Goal: Task Accomplishment & Management: Manage account settings

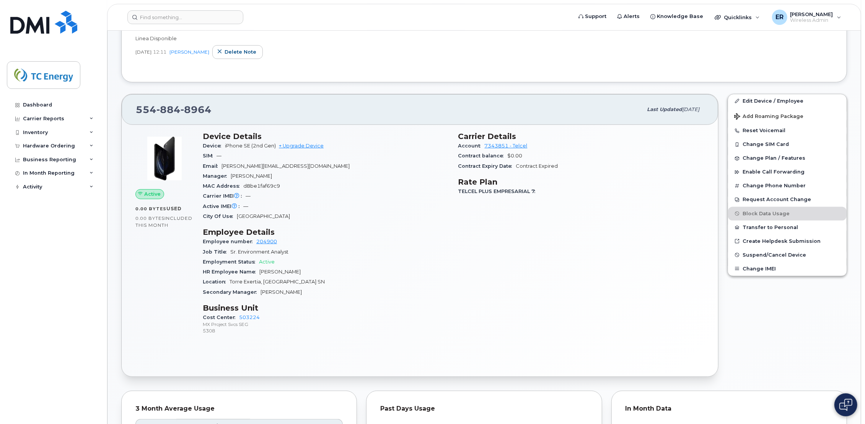
scroll to position [212, 0]
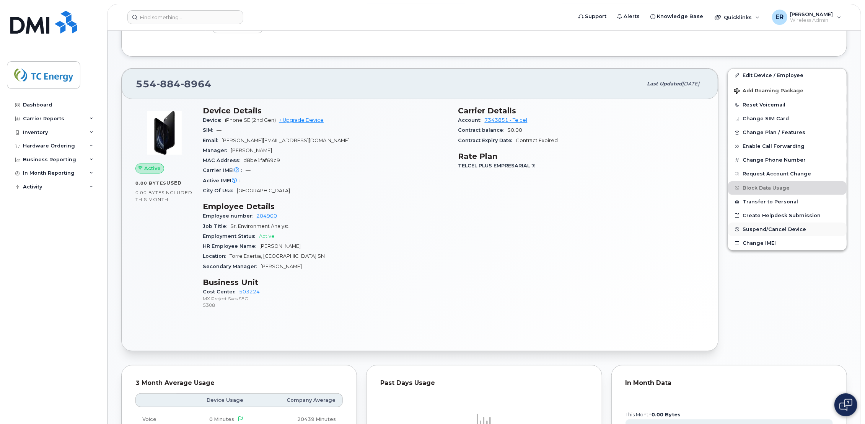
click at [763, 231] on span "Suspend/Cancel Device" at bounding box center [775, 229] width 64 height 6
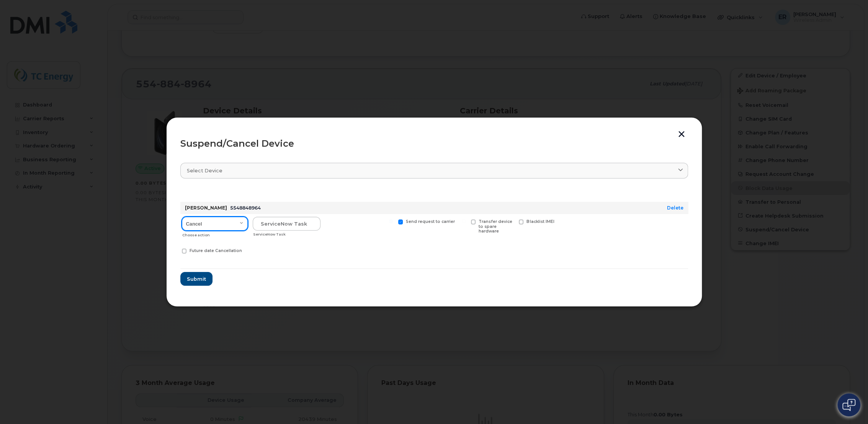
click at [239, 221] on select "Cancel Suspend - Reduced Rate Suspend - Full Rate Suspend - Lost Device/Stolen …" at bounding box center [215, 224] width 66 height 14
click at [182, 217] on select "Cancel Suspend - Reduced Rate Suspend - Full Rate Suspend - Lost Device/Stolen …" at bounding box center [215, 224] width 66 height 14
click at [303, 223] on input "text" at bounding box center [287, 224] width 68 height 14
click at [289, 224] on input "text" at bounding box center [287, 224] width 68 height 14
paste input "SCTASK0684176"
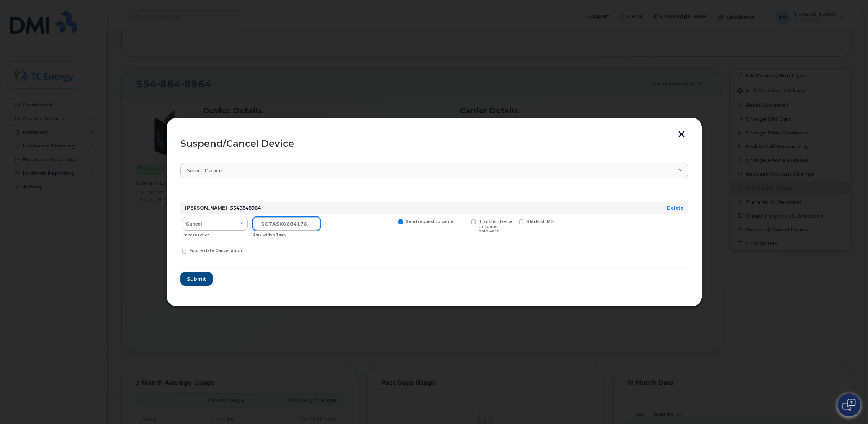
type input "SCTASK0684176"
click at [190, 279] on span "Submit" at bounding box center [195, 278] width 19 height 7
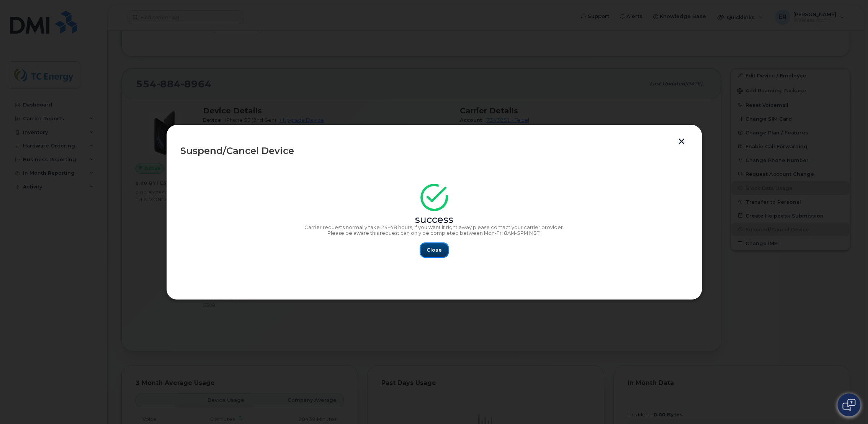
click at [420, 254] on div "Close" at bounding box center [434, 250] width 508 height 14
click at [435, 252] on span "Close" at bounding box center [433, 249] width 15 height 7
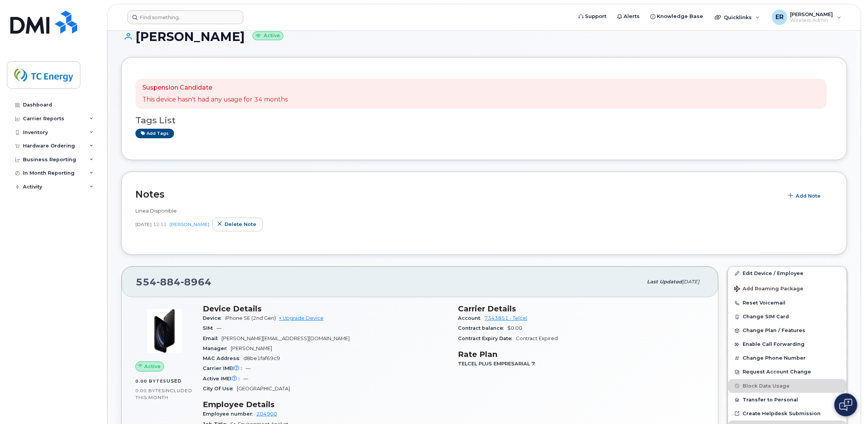
scroll to position [0, 0]
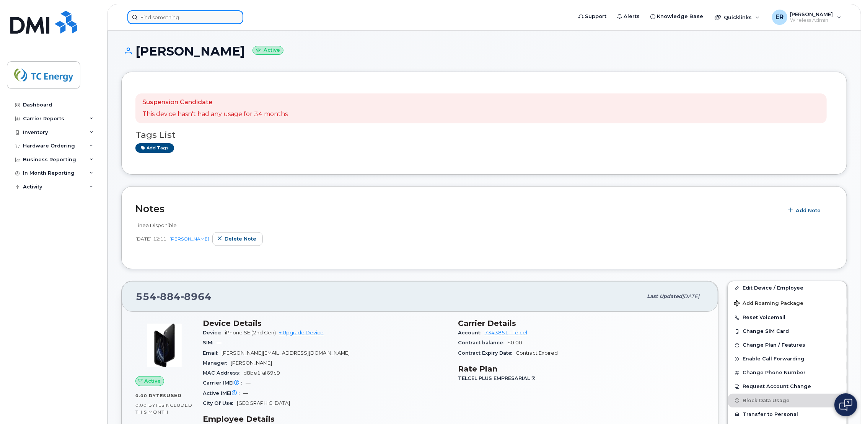
click at [185, 18] on input at bounding box center [185, 17] width 116 height 14
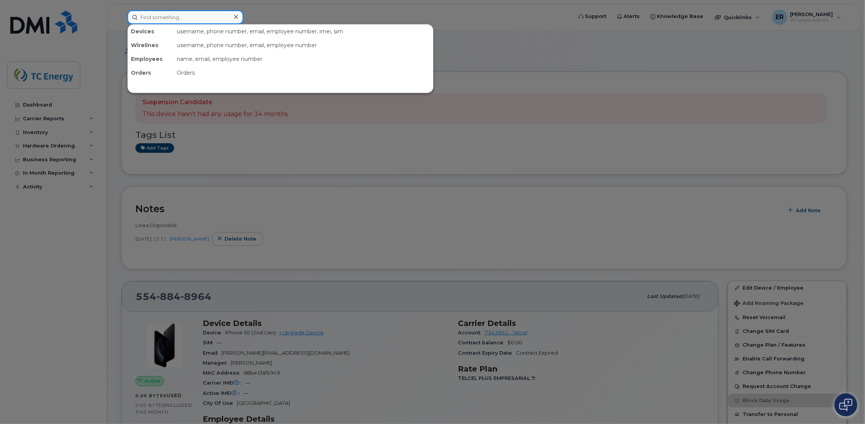
paste input "5641613743"
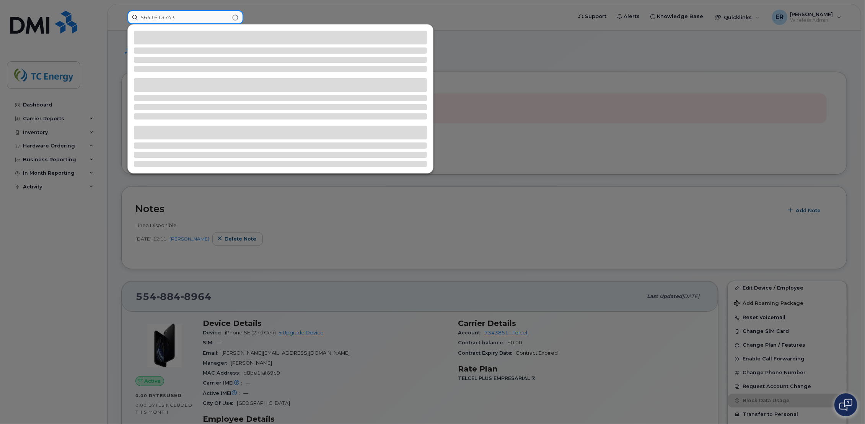
type input "5641613743"
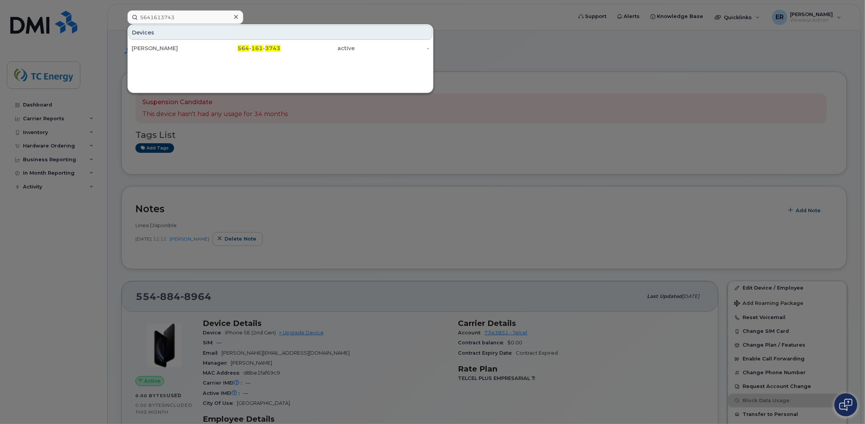
drag, startPoint x: 155, startPoint y: 53, endPoint x: 171, endPoint y: 85, distance: 35.9
click at [206, 53] on div "Leonel Bielma" at bounding box center [243, 48] width 75 height 14
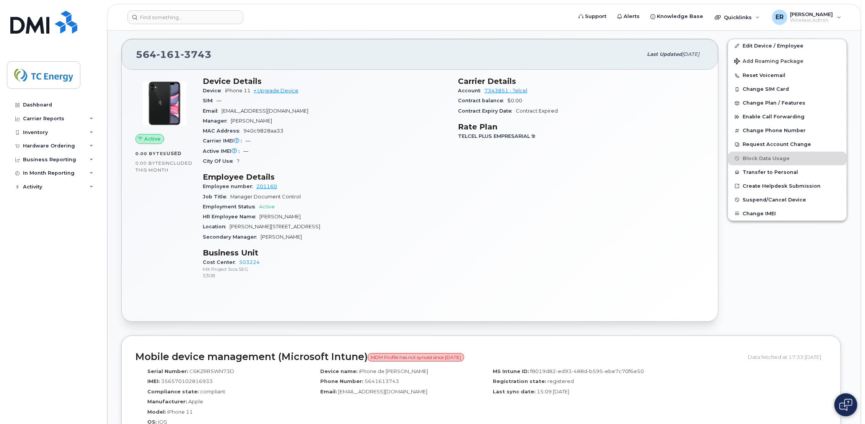
scroll to position [297, 0]
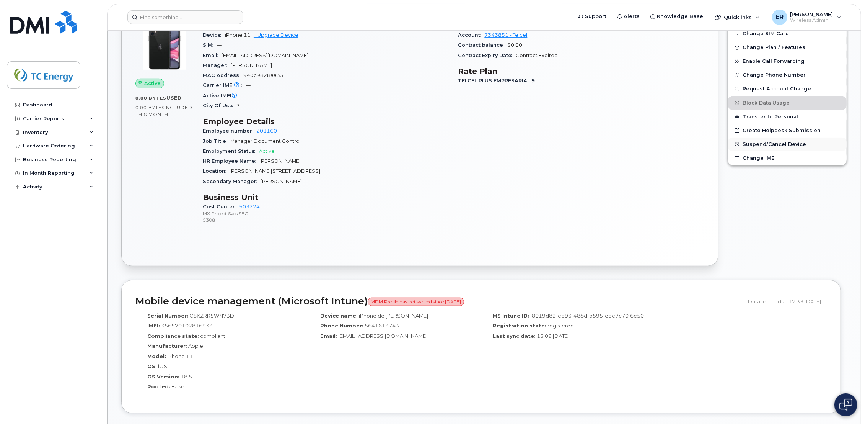
click at [762, 147] on span "Suspend/Cancel Device" at bounding box center [775, 144] width 64 height 6
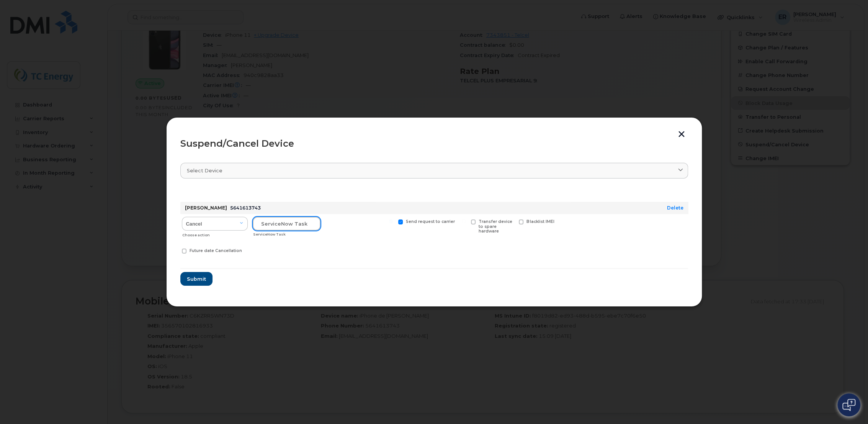
click at [276, 224] on input "text" at bounding box center [287, 224] width 68 height 14
paste input "SCTASK0684178"
type input "SCTASK0684178"
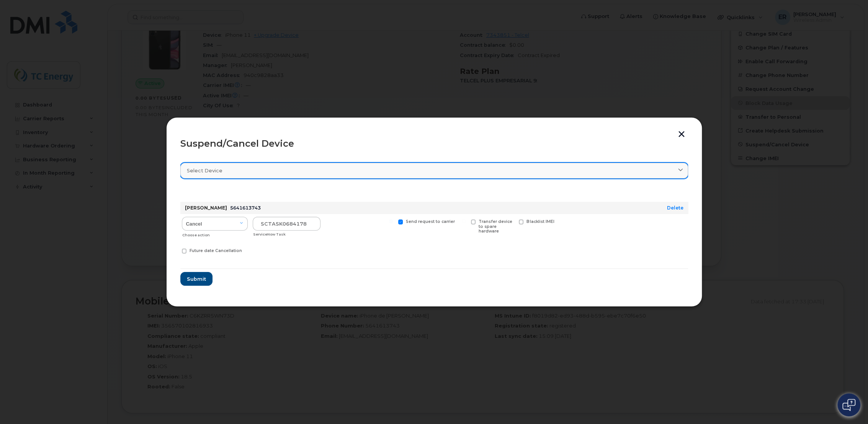
click at [687, 167] on div "Suspend/Cancel Device Select device Type first three symbols or more Leonel Bie…" at bounding box center [434, 212] width 536 height 190
click at [683, 169] on span at bounding box center [680, 170] width 7 height 7
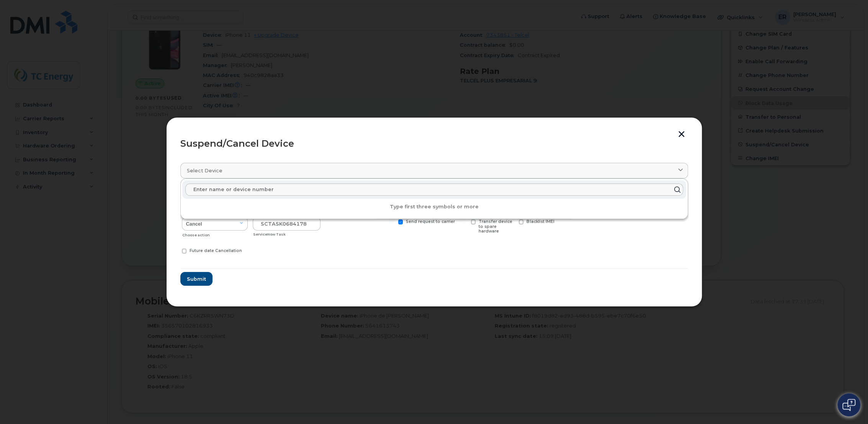
click at [318, 271] on form "Leonel Bielma 5641613743 Delete Cancel Suspend - Reduced Rate Suspend - Full Ra…" at bounding box center [434, 237] width 508 height 98
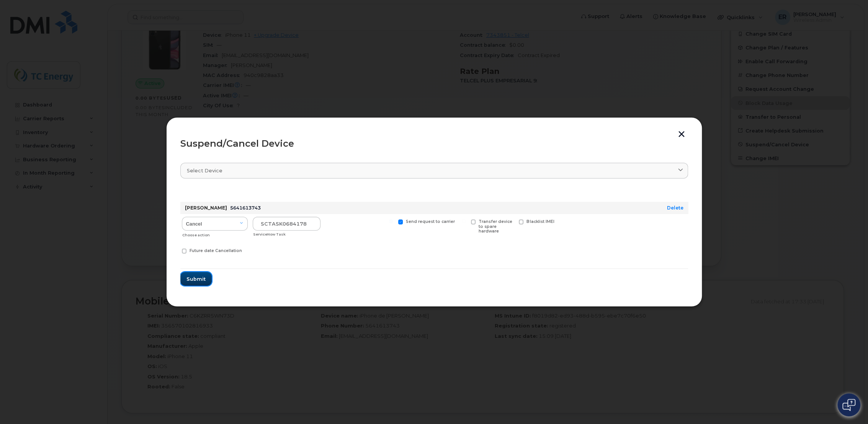
click at [195, 281] on span "Submit" at bounding box center [195, 278] width 19 height 7
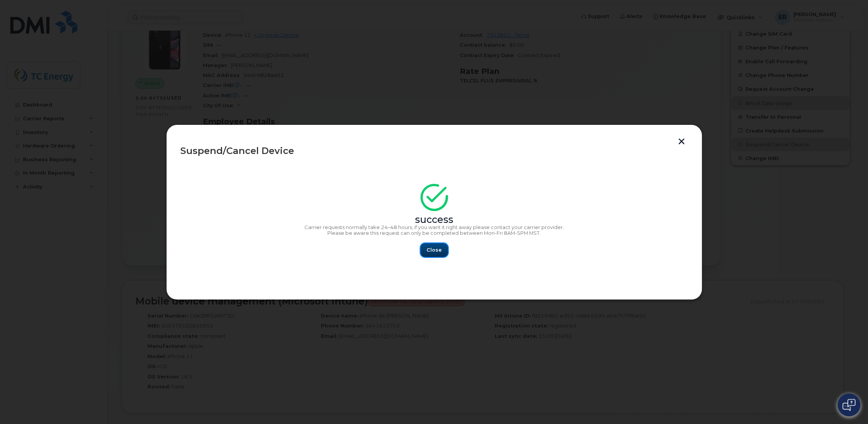
click at [440, 249] on span "Close" at bounding box center [433, 249] width 15 height 7
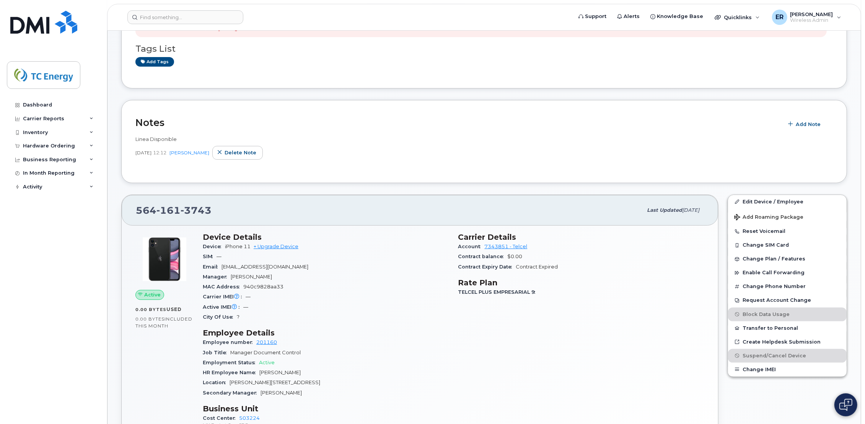
scroll to position [85, 0]
click at [194, 19] on input at bounding box center [185, 17] width 116 height 14
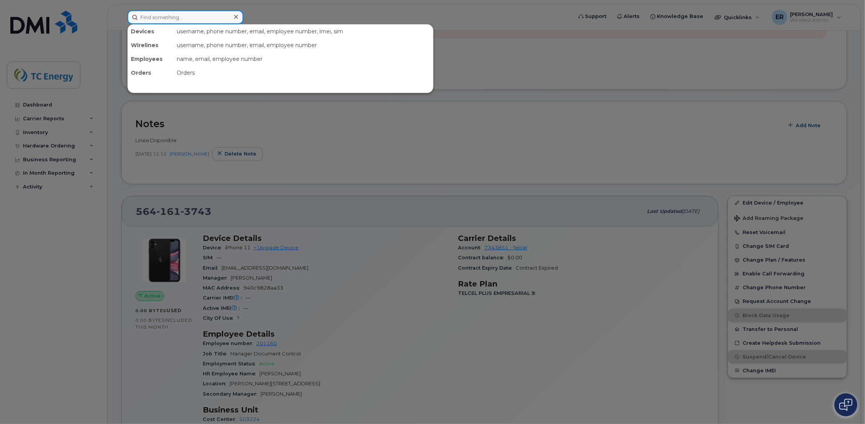
paste input "5541812188"
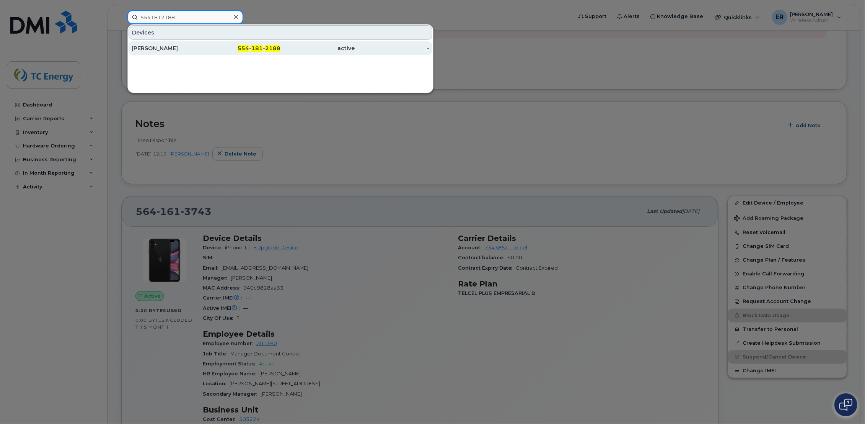
type input "5541812188"
click at [188, 44] on div "Jose Alberto Saldivar" at bounding box center [169, 48] width 75 height 8
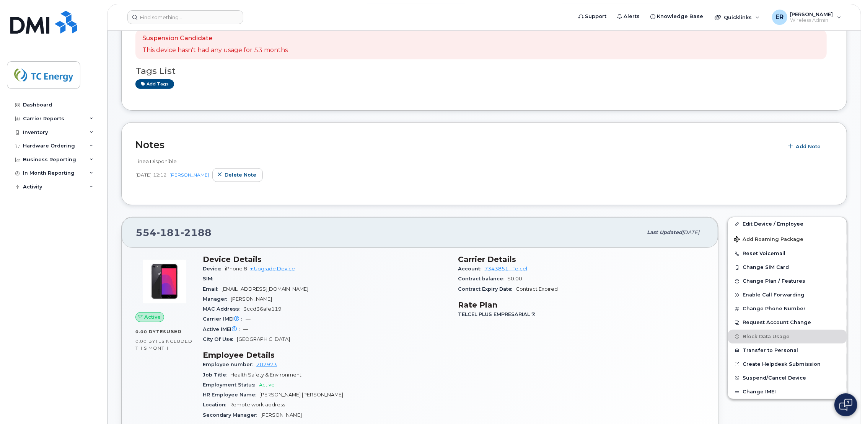
scroll to position [297, 0]
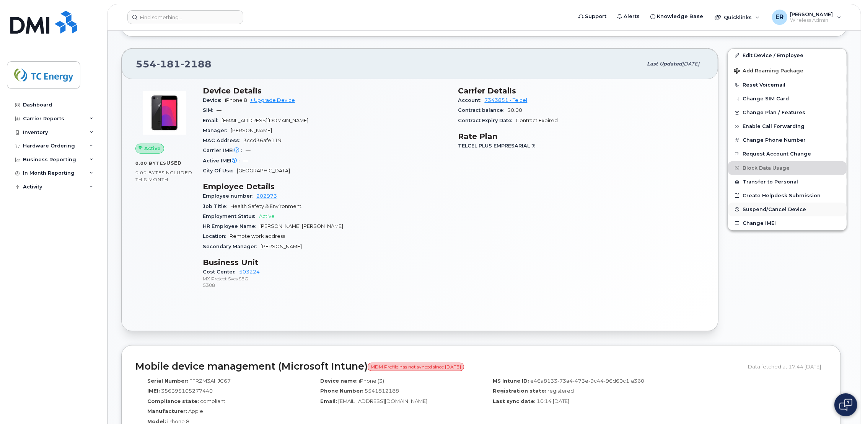
click at [765, 212] on span "Suspend/Cancel Device" at bounding box center [775, 209] width 64 height 6
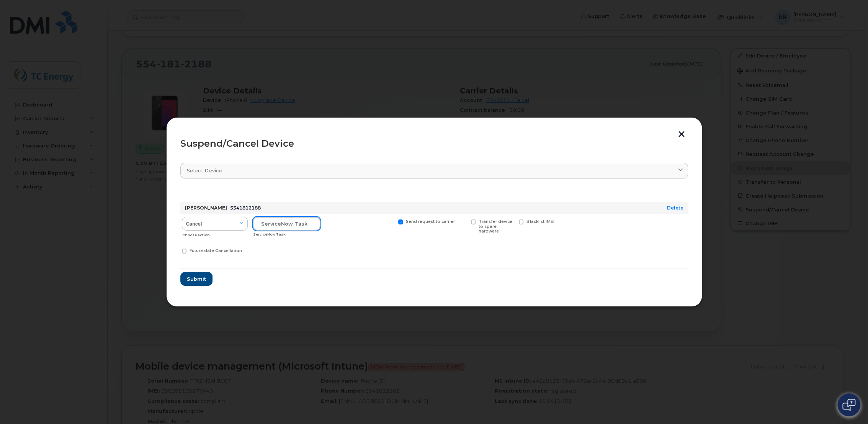
click at [280, 222] on input "text" at bounding box center [287, 224] width 68 height 14
paste input "SCTASK0684179"
type input "SCTASK0684179"
click at [240, 222] on select "Cancel Suspend - Reduced Rate Suspend - Full Rate Suspend - Lost Device/Stolen …" at bounding box center [215, 224] width 66 height 14
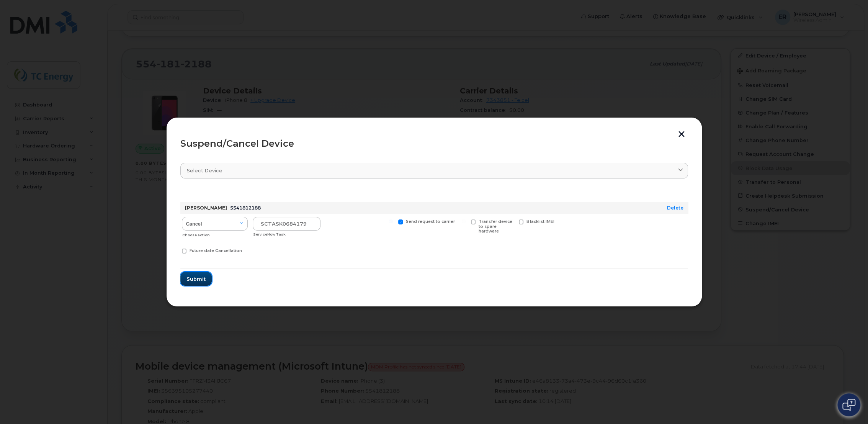
click at [210, 277] on button "Submit" at bounding box center [195, 279] width 31 height 14
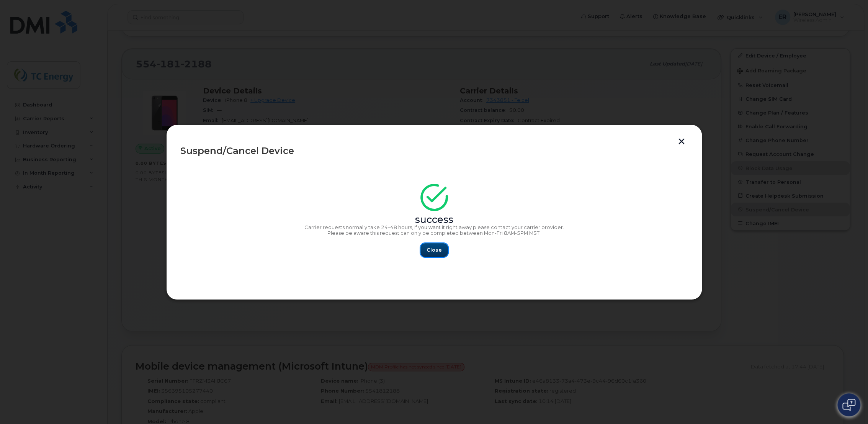
click at [436, 256] on button "Close" at bounding box center [434, 250] width 28 height 14
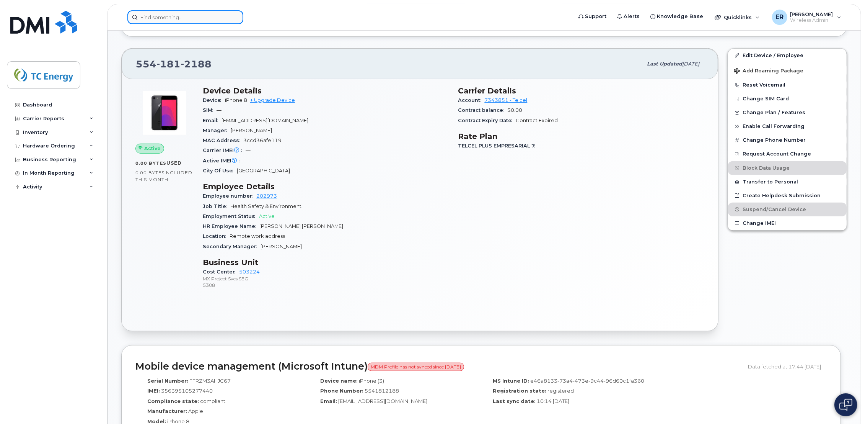
click at [208, 18] on input at bounding box center [185, 17] width 116 height 14
paste input "5641687843"
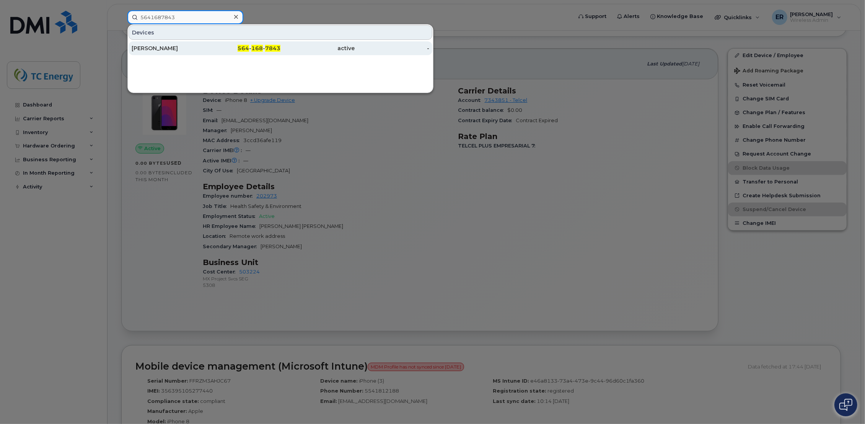
type input "5641687843"
click at [193, 46] on div "Itzel Karina Bejarano" at bounding box center [169, 48] width 75 height 8
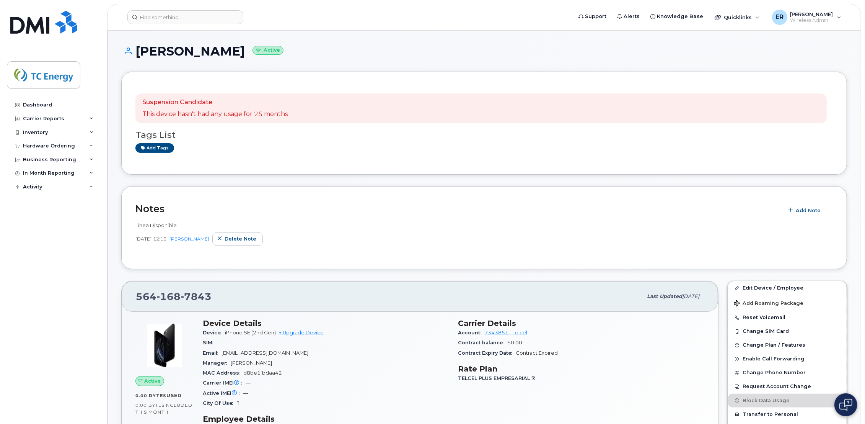
scroll to position [255, 0]
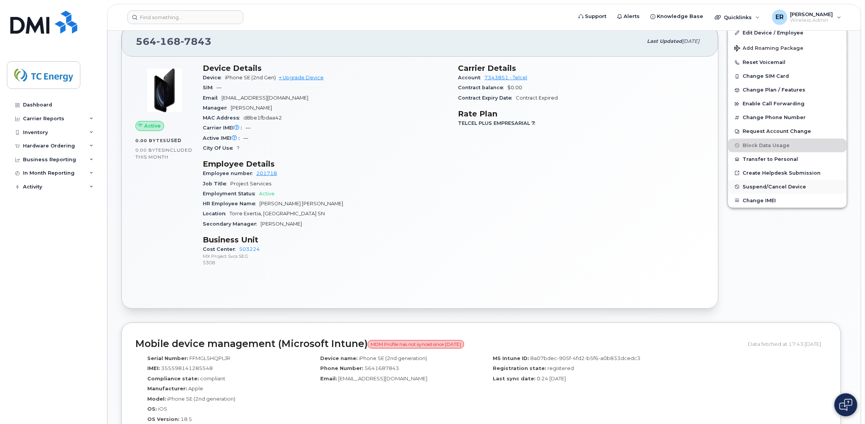
click at [752, 189] on span "Suspend/Cancel Device" at bounding box center [775, 187] width 64 height 6
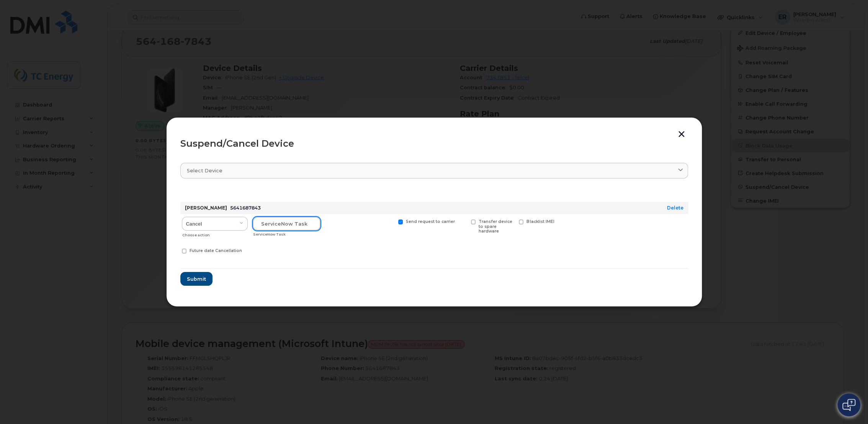
click at [286, 227] on input "text" at bounding box center [287, 224] width 68 height 14
paste input "SCTASK0684180"
type input "SCTASK0684180"
click at [194, 283] on button "Submit" at bounding box center [195, 279] width 31 height 14
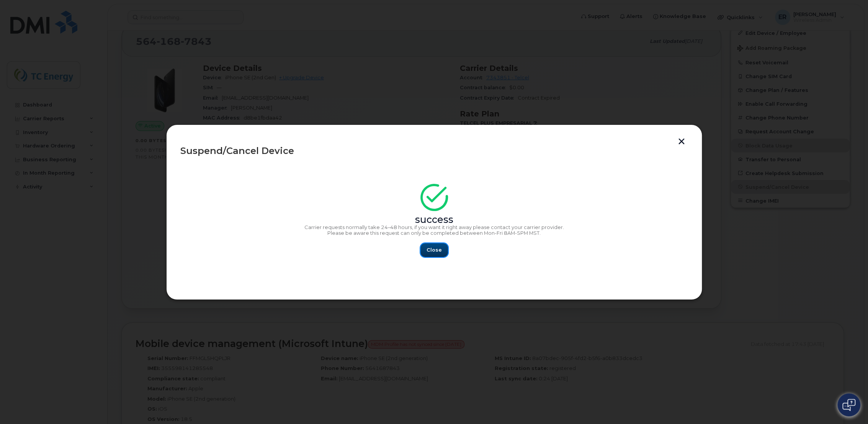
drag, startPoint x: 429, startPoint y: 251, endPoint x: 312, endPoint y: 251, distance: 117.1
click at [428, 250] on span "Close" at bounding box center [433, 249] width 15 height 7
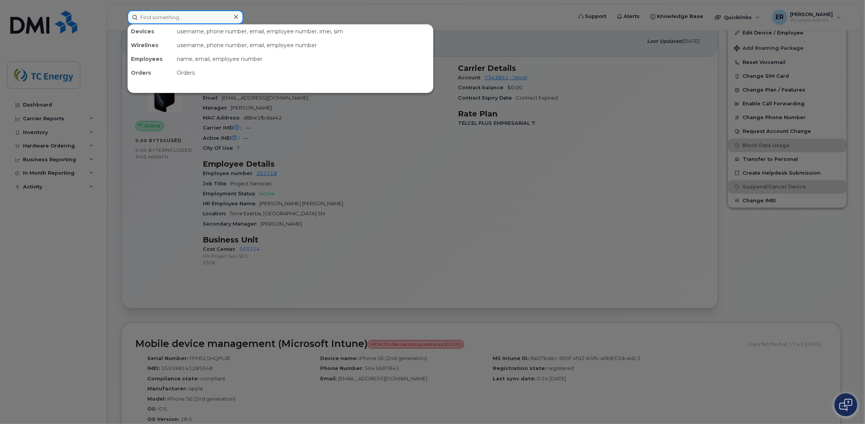
click at [188, 23] on input at bounding box center [185, 17] width 116 height 14
paste input "5641687842"
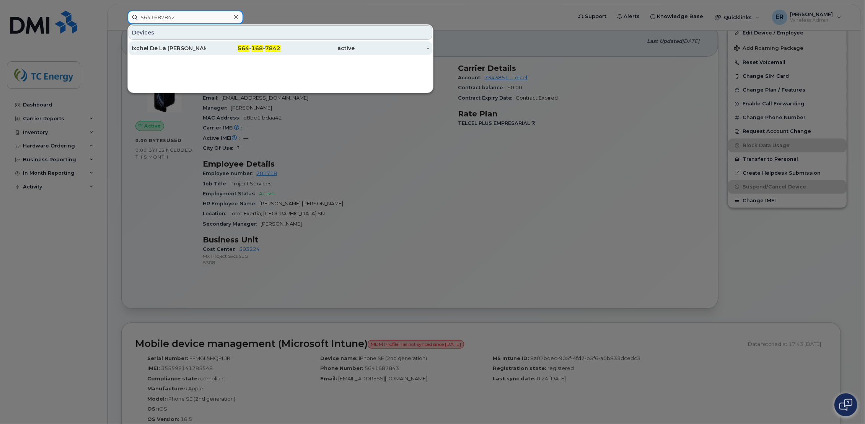
type input "5641687842"
click at [187, 46] on div "Ixchel De La Cruz" at bounding box center [169, 48] width 75 height 8
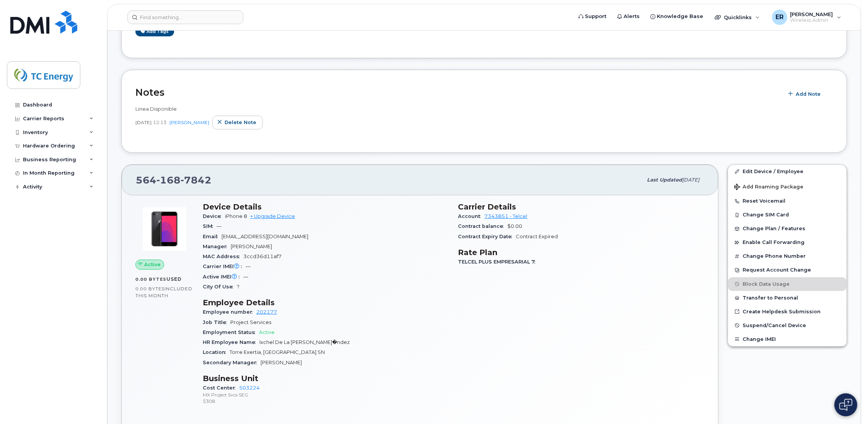
scroll to position [170, 0]
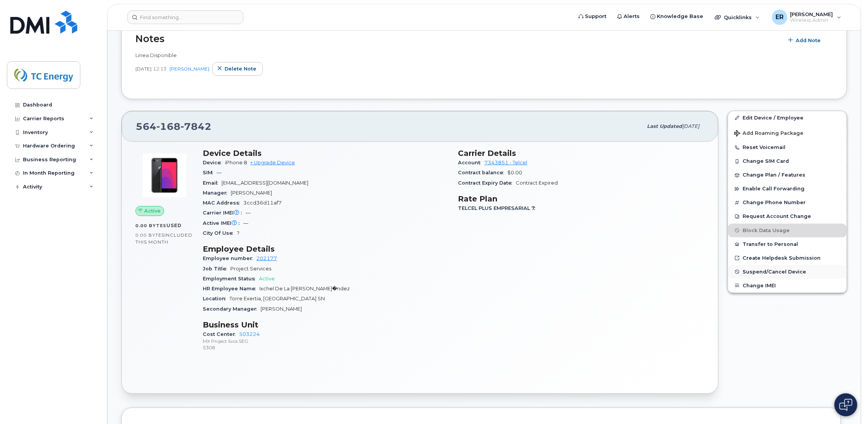
click at [764, 273] on span "Suspend/Cancel Device" at bounding box center [775, 272] width 64 height 6
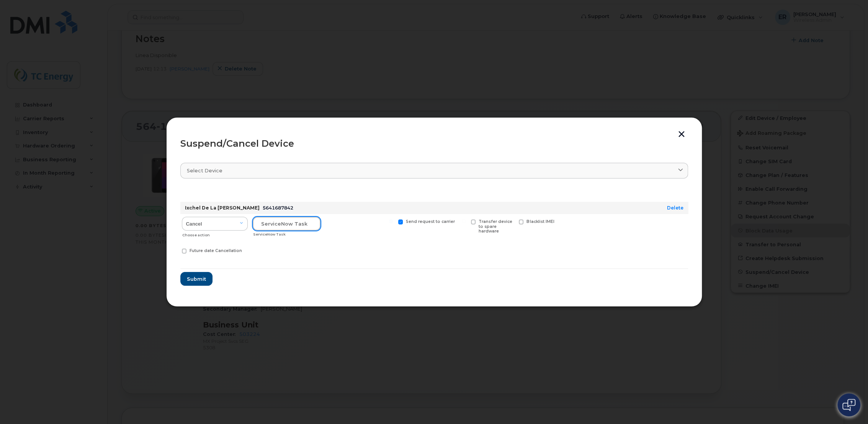
click at [294, 219] on input "text" at bounding box center [287, 224] width 68 height 14
paste input "SCTASK0684190"
type input "SCTASK0684190"
click at [199, 276] on span "Submit" at bounding box center [195, 278] width 19 height 7
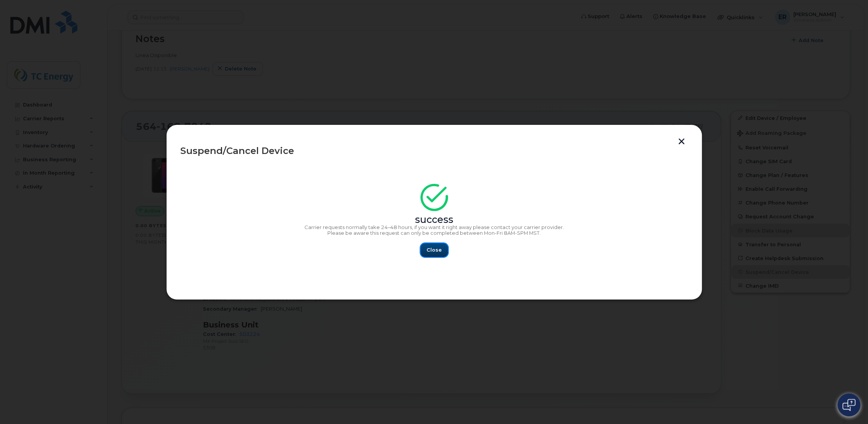
click at [438, 254] on button "Close" at bounding box center [434, 250] width 28 height 14
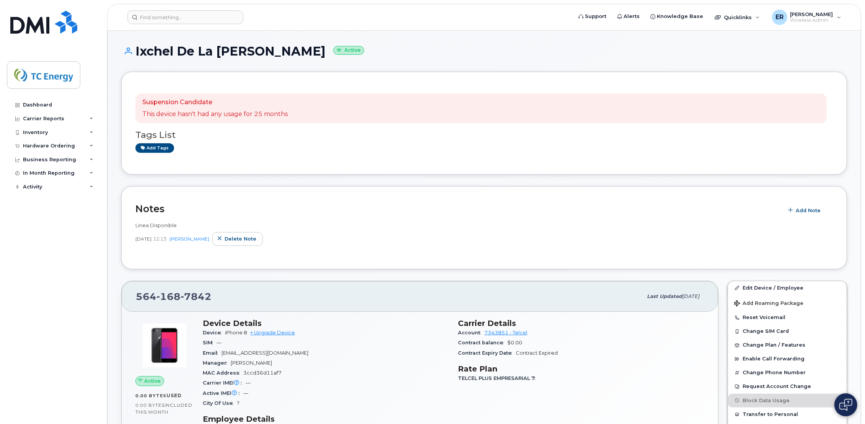
scroll to position [0, 0]
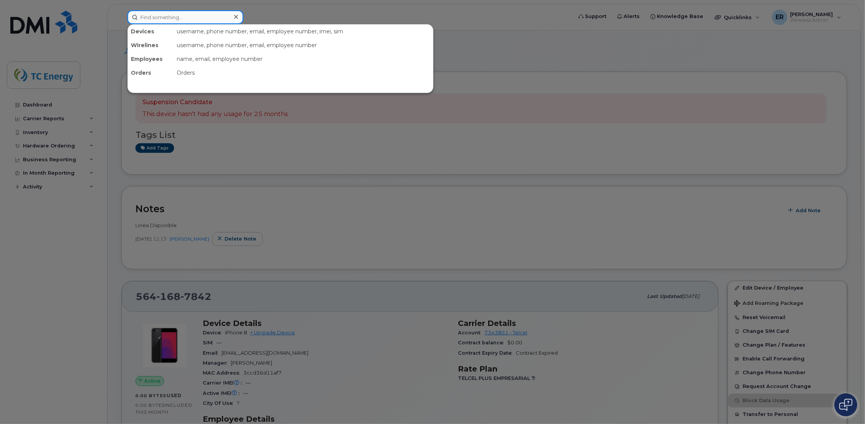
click at [178, 15] on input at bounding box center [185, 17] width 116 height 14
paste input "5641598077"
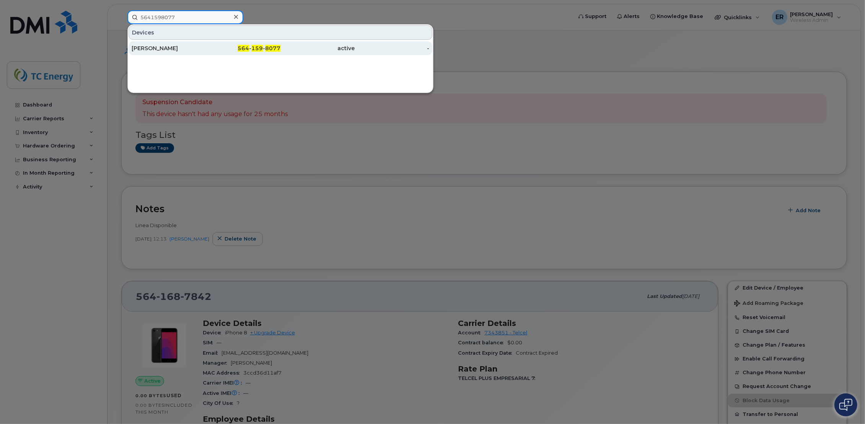
type input "5641598077"
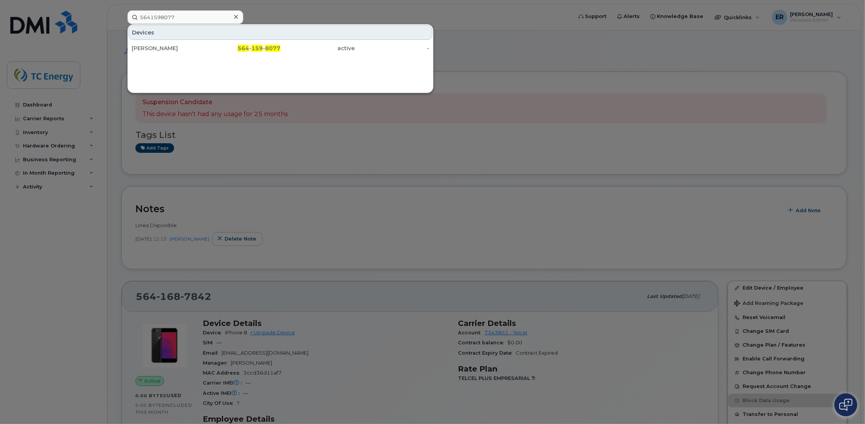
drag, startPoint x: 187, startPoint y: 46, endPoint x: 210, endPoint y: 85, distance: 45.3
click at [187, 46] on div "[PERSON_NAME]" at bounding box center [169, 48] width 75 height 8
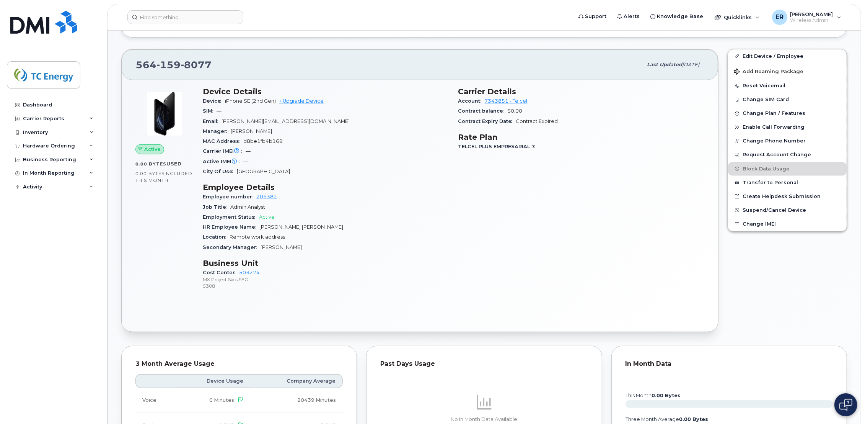
scroll to position [297, 0]
click at [754, 210] on span "Suspend/Cancel Device" at bounding box center [775, 209] width 64 height 6
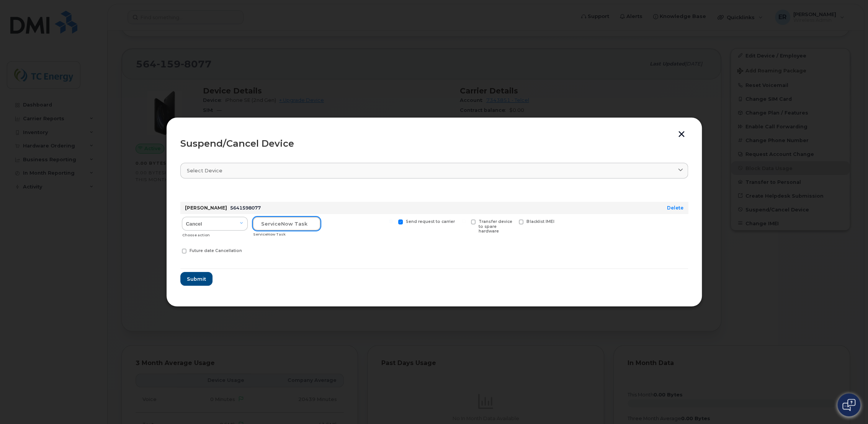
click at [265, 225] on input "text" at bounding box center [287, 224] width 68 height 14
paste input "SCTASK0684195"
type input "SCTASK0684195"
click at [203, 278] on span "Submit" at bounding box center [195, 278] width 19 height 7
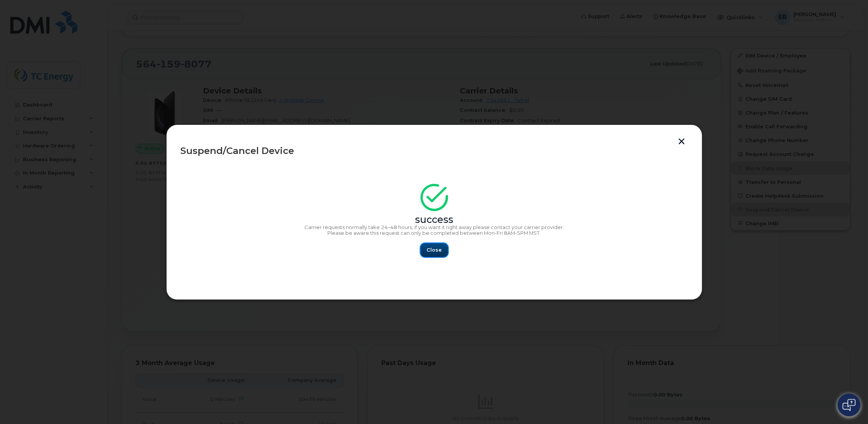
click at [438, 256] on button "Close" at bounding box center [434, 250] width 28 height 14
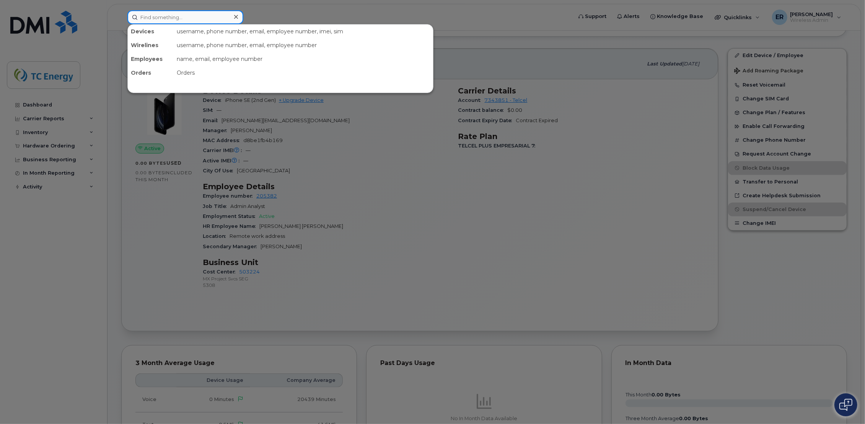
click at [211, 15] on input at bounding box center [185, 17] width 116 height 14
paste input "5539845698"
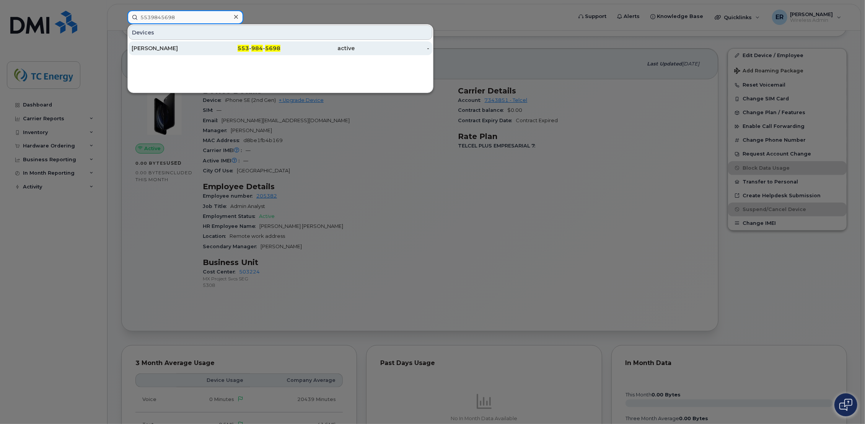
type input "5539845698"
click at [208, 51] on div "553 - 984 - 5698" at bounding box center [243, 48] width 75 height 8
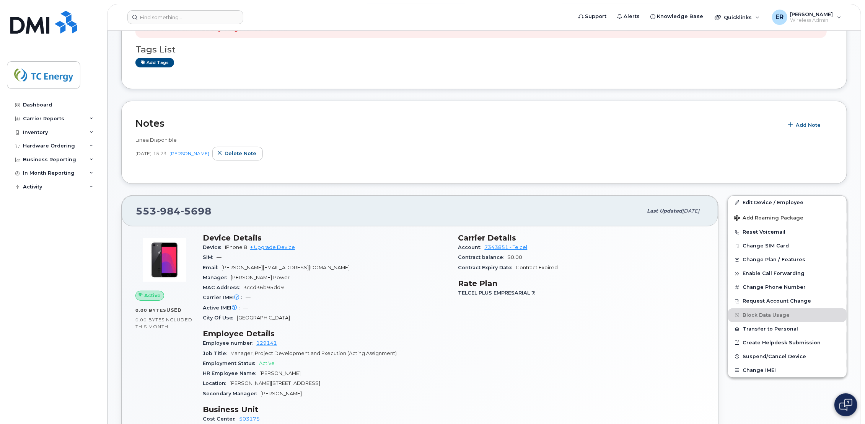
scroll to position [255, 0]
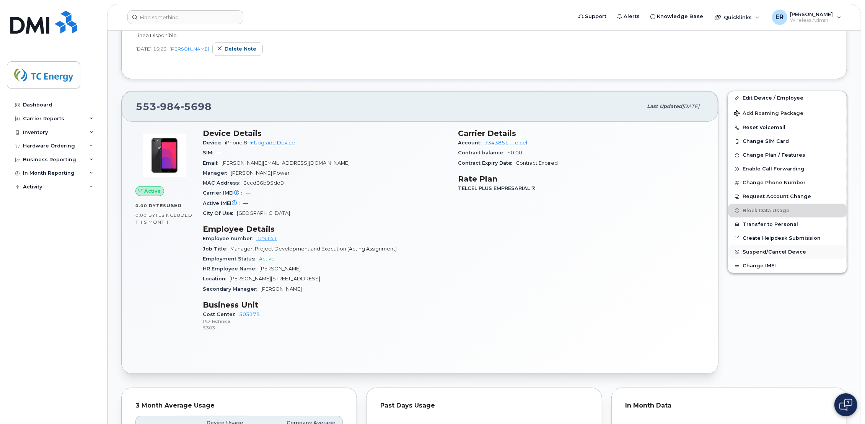
click at [763, 252] on span "Suspend/Cancel Device" at bounding box center [775, 252] width 64 height 6
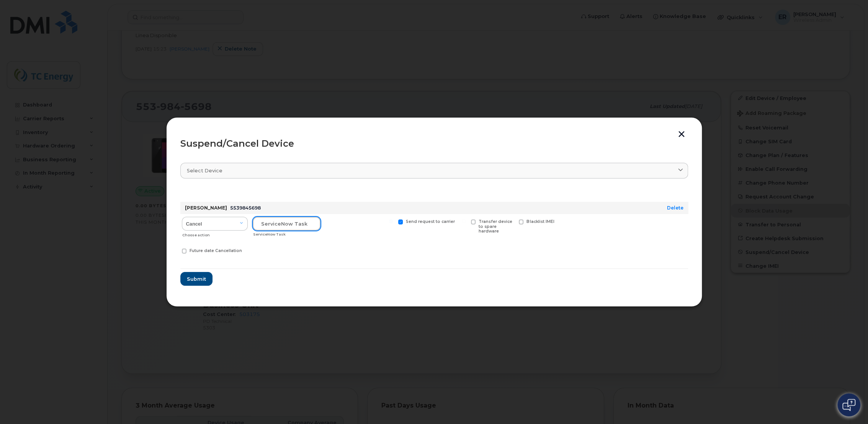
click at [295, 224] on input "text" at bounding box center [287, 224] width 68 height 14
paste input "SCTASK0684204"
type input "SCTASK0684204"
click at [204, 279] on span "Submit" at bounding box center [195, 278] width 19 height 7
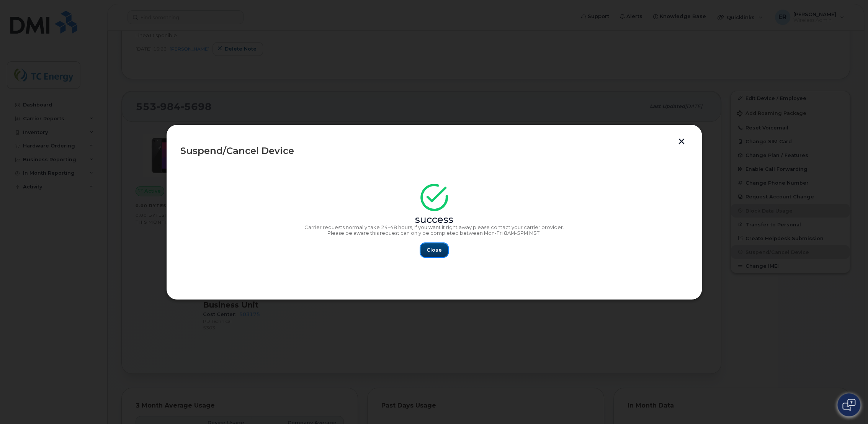
click at [434, 250] on span "Close" at bounding box center [433, 249] width 15 height 7
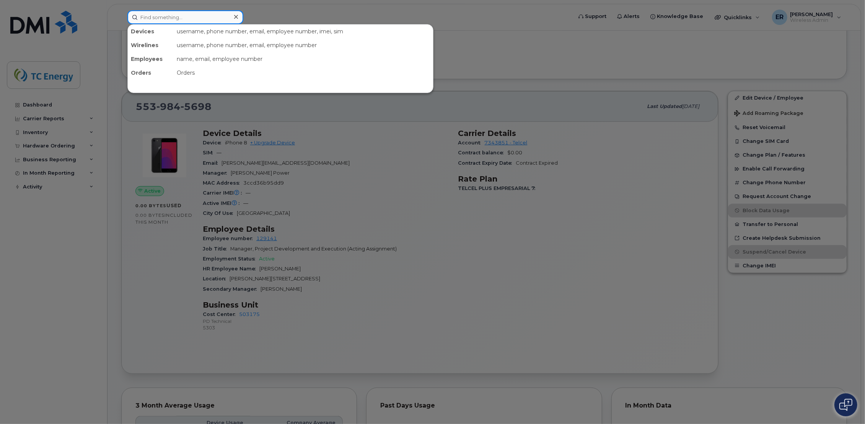
click at [157, 18] on input at bounding box center [185, 17] width 116 height 14
paste input "5513330424"
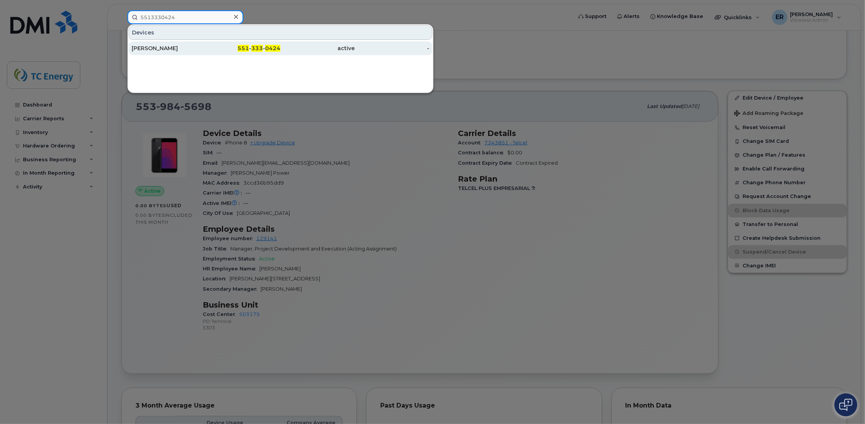
type input "5513330424"
click at [178, 47] on div "[PERSON_NAME]" at bounding box center [169, 48] width 75 height 8
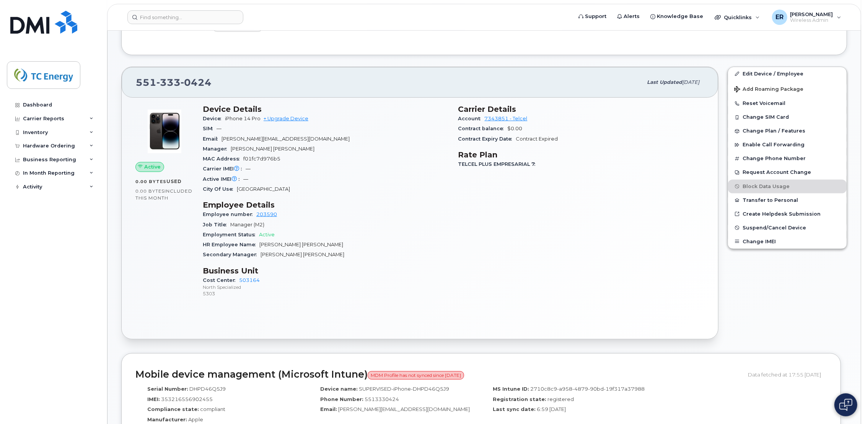
scroll to position [255, 0]
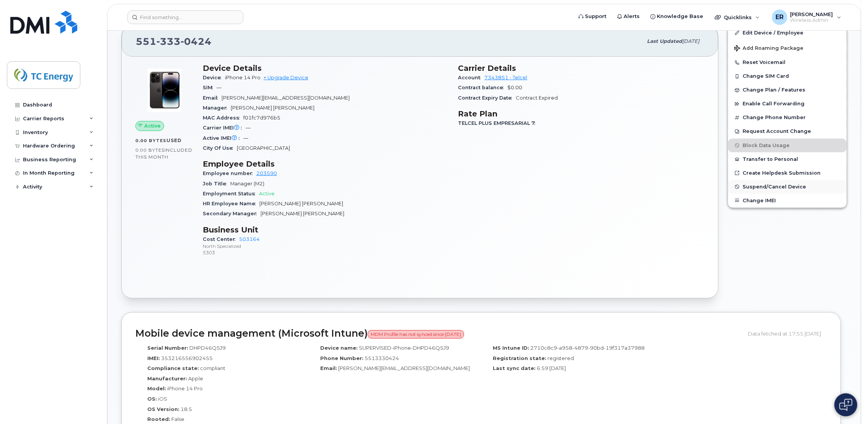
click at [774, 186] on span "Suspend/Cancel Device" at bounding box center [775, 187] width 64 height 6
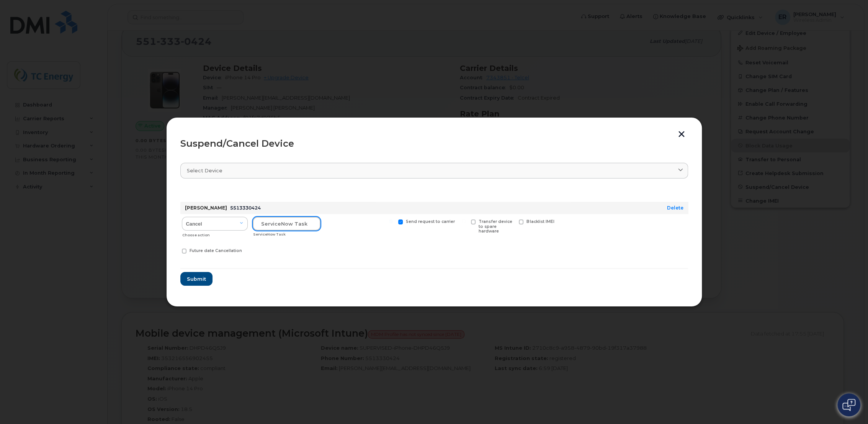
click at [280, 220] on input "text" at bounding box center [287, 224] width 68 height 14
paste input "SCTASK0684205"
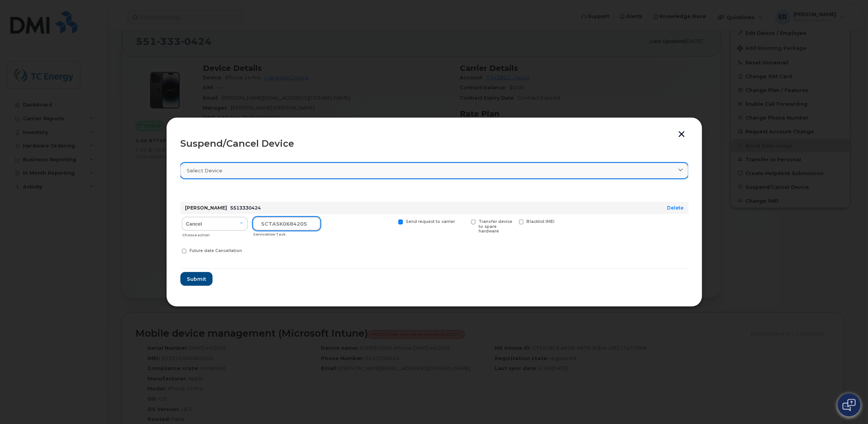
type input "SCTASK0684205"
click at [681, 169] on icon at bounding box center [680, 170] width 5 height 5
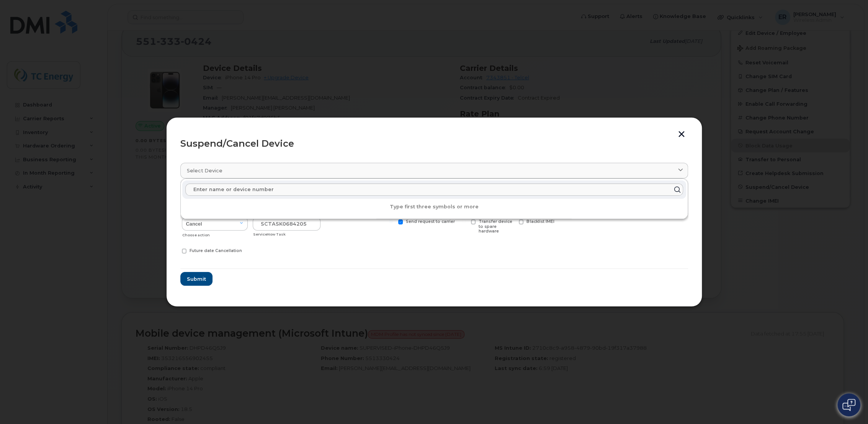
click at [385, 272] on form "[PERSON_NAME] 5513330424 Delete Cancel Suspend - Reduced Rate Suspend - Full Ra…" at bounding box center [434, 237] width 508 height 98
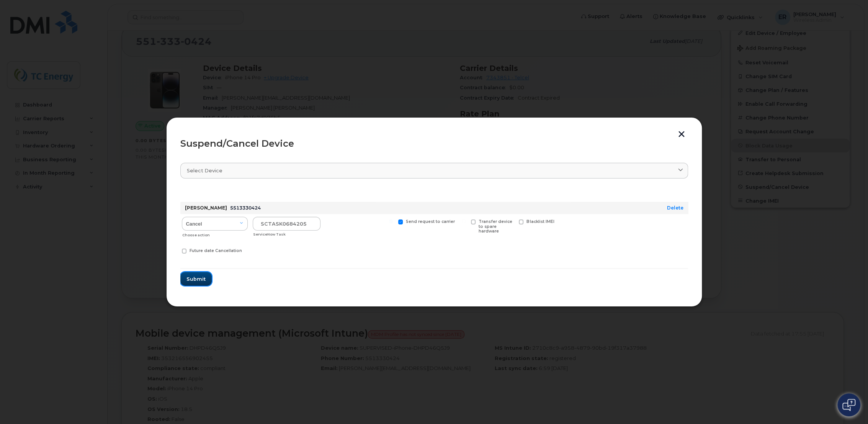
click at [200, 276] on span "Submit" at bounding box center [195, 278] width 19 height 7
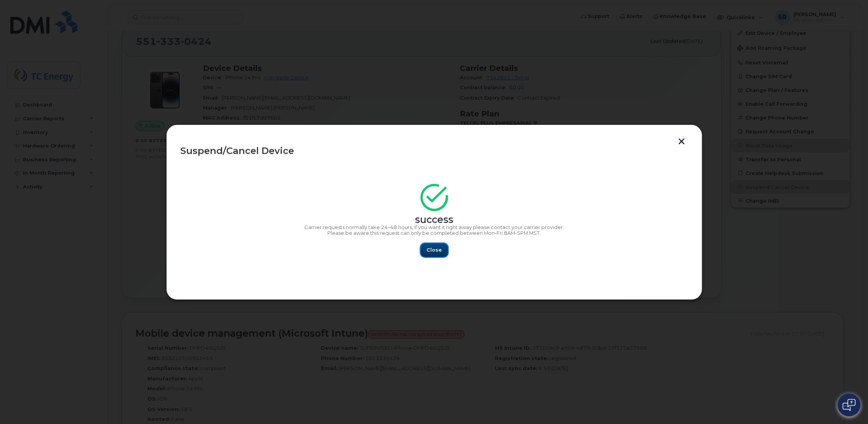
click at [432, 249] on span "Close" at bounding box center [433, 249] width 15 height 7
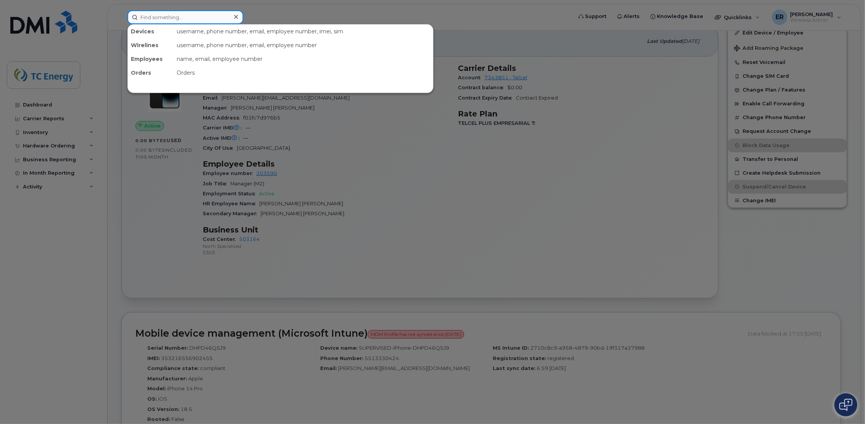
drag, startPoint x: 161, startPoint y: 16, endPoint x: 170, endPoint y: 15, distance: 8.9
click at [162, 16] on input at bounding box center [185, 17] width 116 height 14
paste input "5554325761"
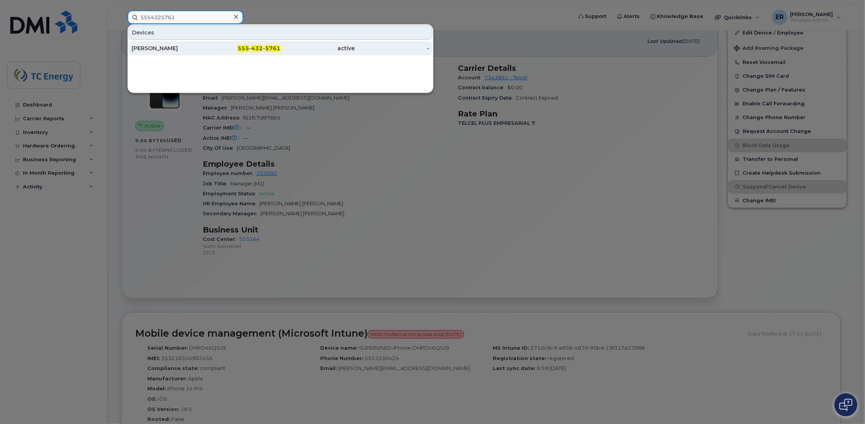
type input "5554325761"
click at [165, 51] on div "[PERSON_NAME]" at bounding box center [169, 48] width 75 height 8
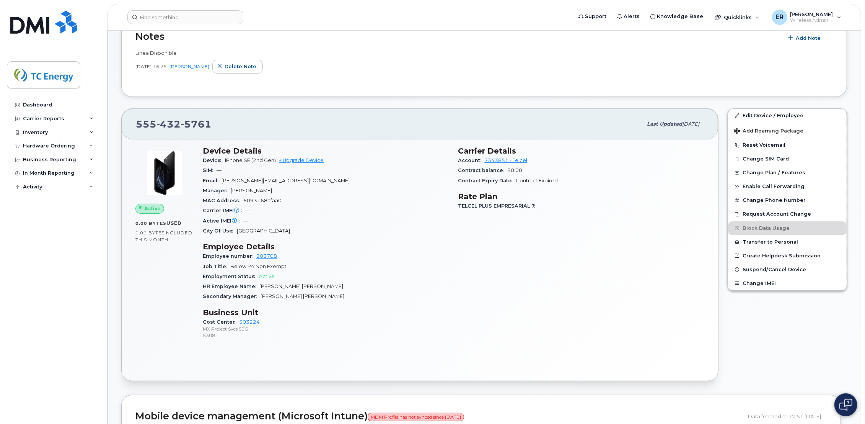
scroll to position [127, 0]
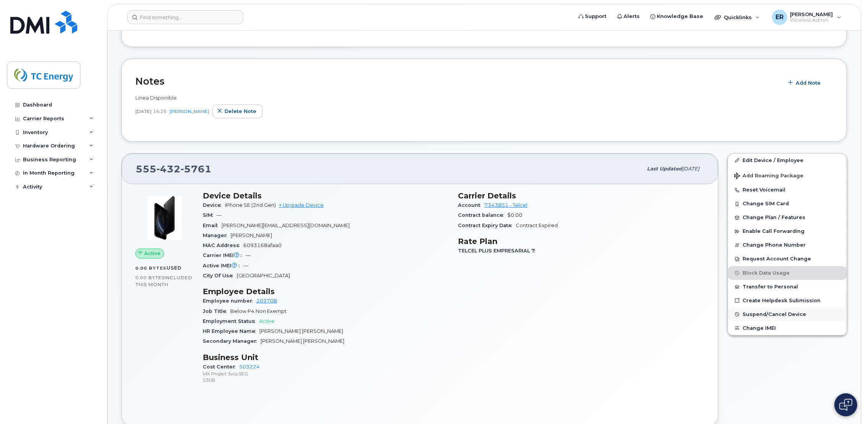
click at [781, 315] on span "Suspend/Cancel Device" at bounding box center [775, 314] width 64 height 6
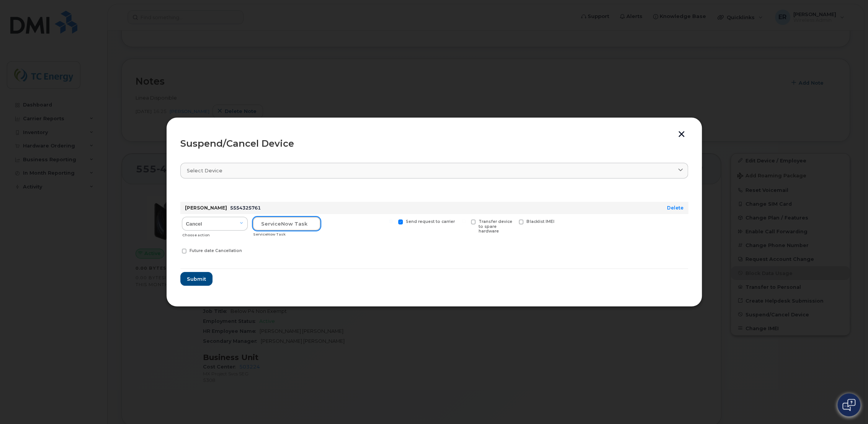
click at [288, 226] on input "text" at bounding box center [287, 224] width 68 height 14
paste input "SCTASK0684208"
type input "SCTASK0684208"
click at [205, 286] on section "Select device Type first three symbols or more Cristina Paola Valerio 555432576…" at bounding box center [434, 224] width 508 height 137
click at [196, 280] on span "Submit" at bounding box center [195, 278] width 19 height 7
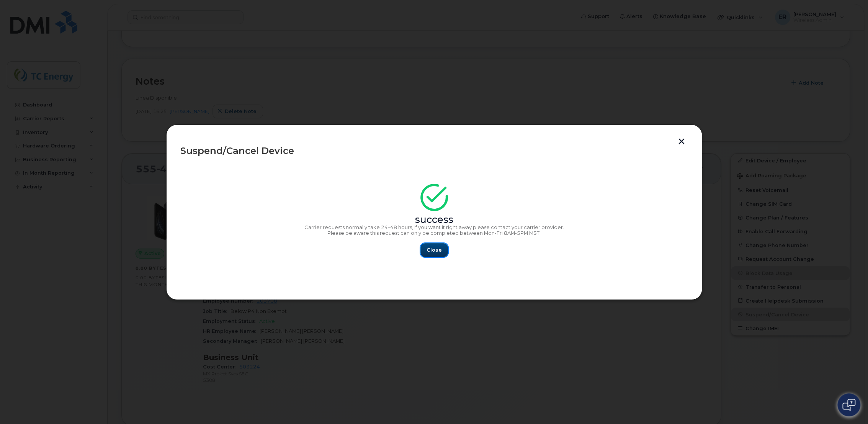
click at [435, 253] on span "Close" at bounding box center [433, 249] width 15 height 7
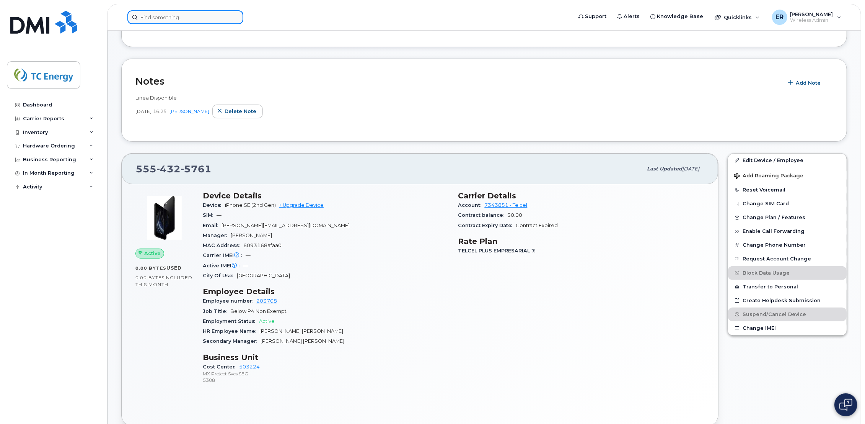
click at [204, 19] on input at bounding box center [185, 17] width 116 height 14
paste input "5548484205"
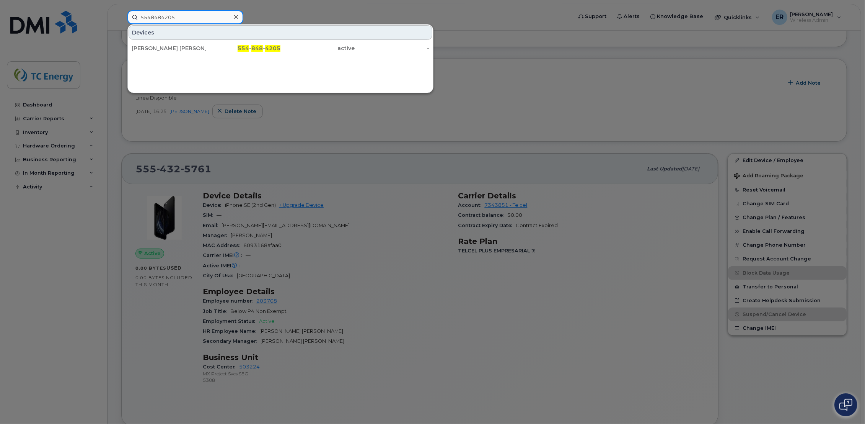
type input "5548484205"
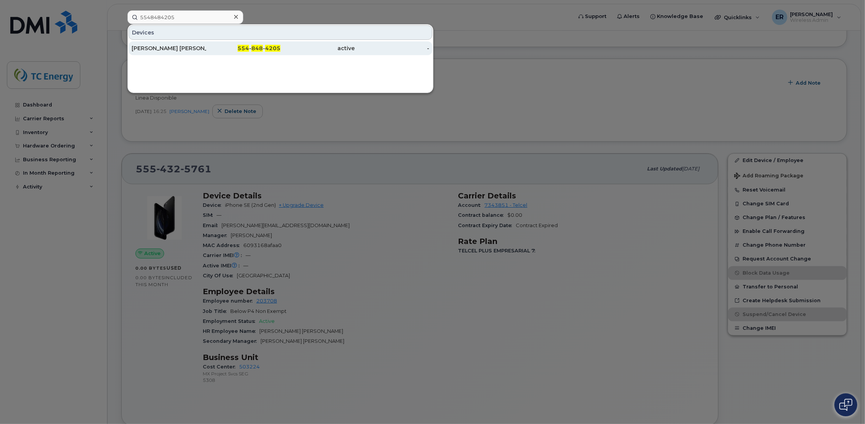
click at [205, 47] on div "JOSE DANIEL HERNANDEZ" at bounding box center [169, 48] width 75 height 8
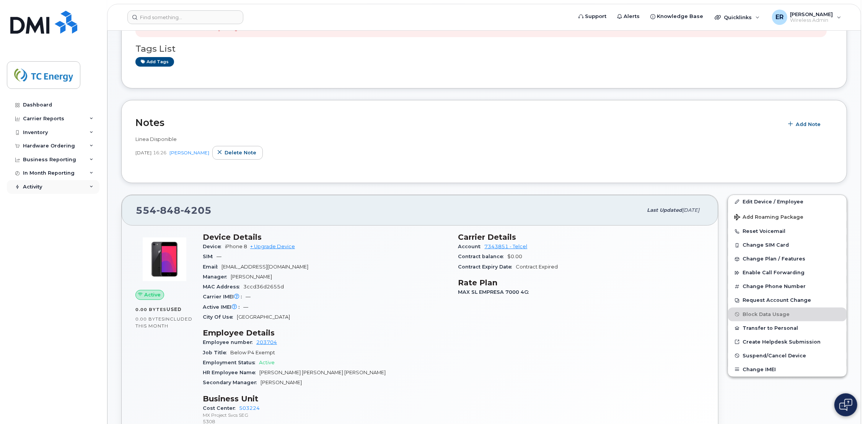
scroll to position [85, 0]
click at [790, 358] on span "Suspend/Cancel Device" at bounding box center [775, 357] width 64 height 6
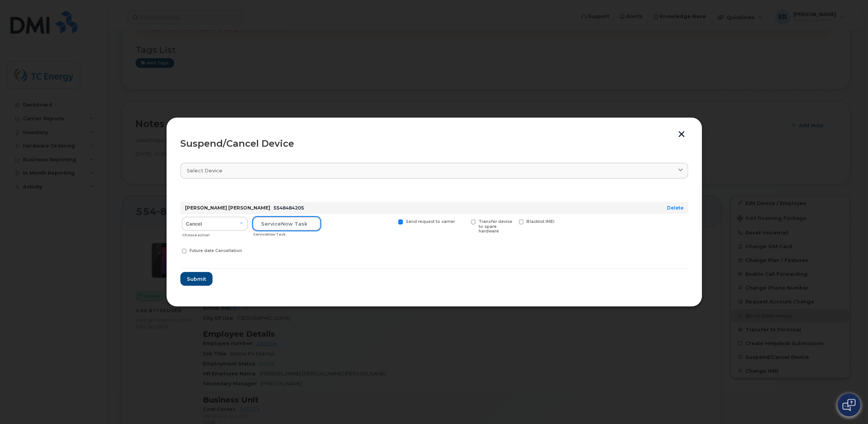
click at [288, 227] on input "text" at bounding box center [287, 224] width 68 height 14
paste input "SCTASK0684210"
type input "SCTASK0684210"
click at [206, 281] on button "Submit" at bounding box center [195, 279] width 31 height 14
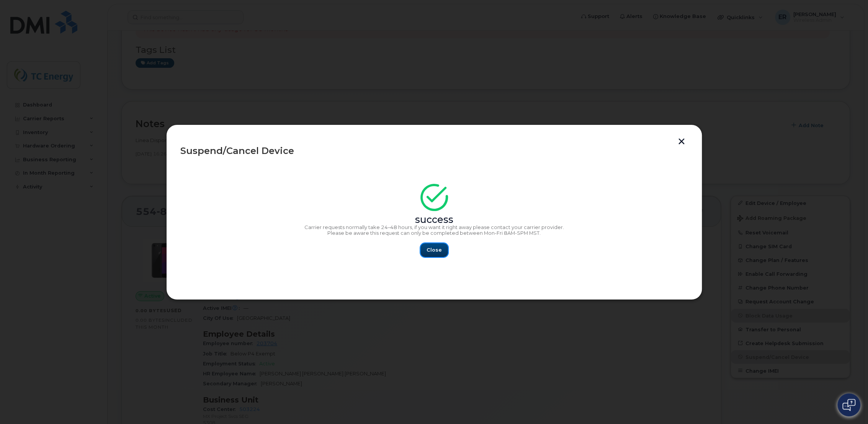
drag, startPoint x: 432, startPoint y: 249, endPoint x: 405, endPoint y: 239, distance: 28.9
click at [434, 250] on span "Close" at bounding box center [433, 249] width 15 height 7
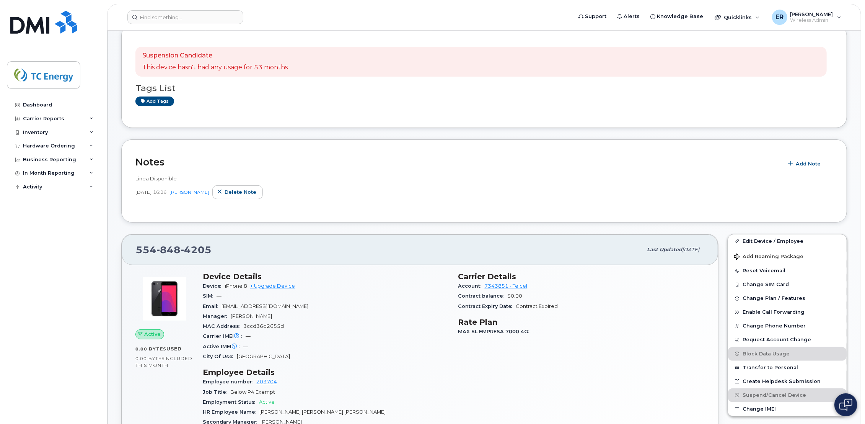
scroll to position [0, 0]
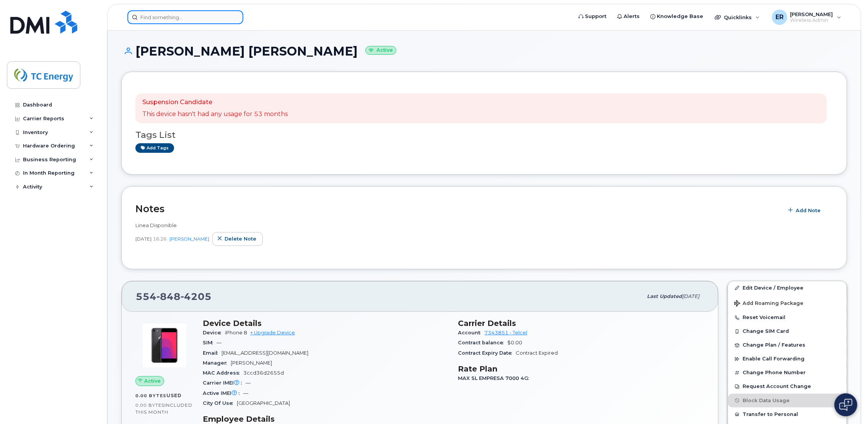
click at [180, 13] on input at bounding box center [185, 17] width 116 height 14
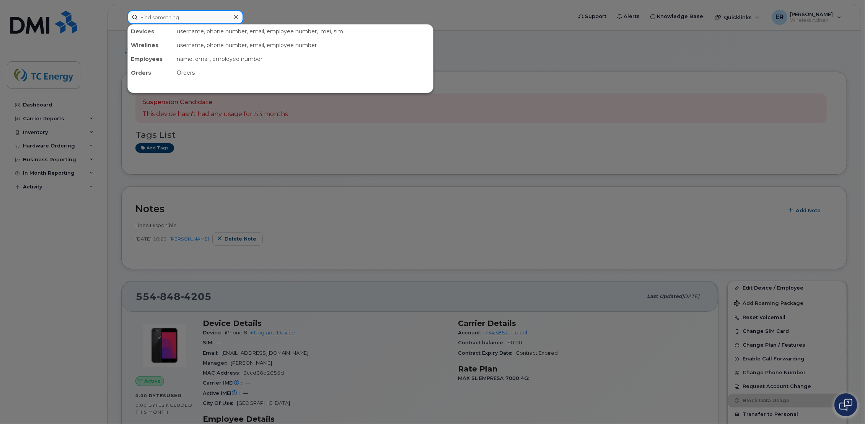
paste input "5578651343"
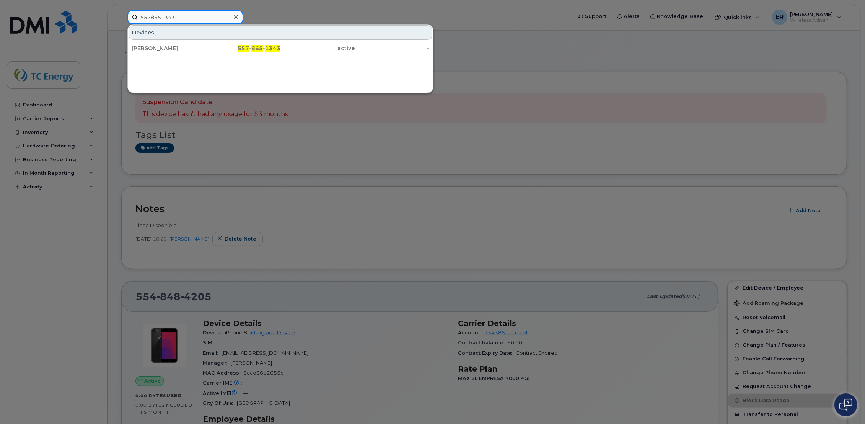
type input "5578651343"
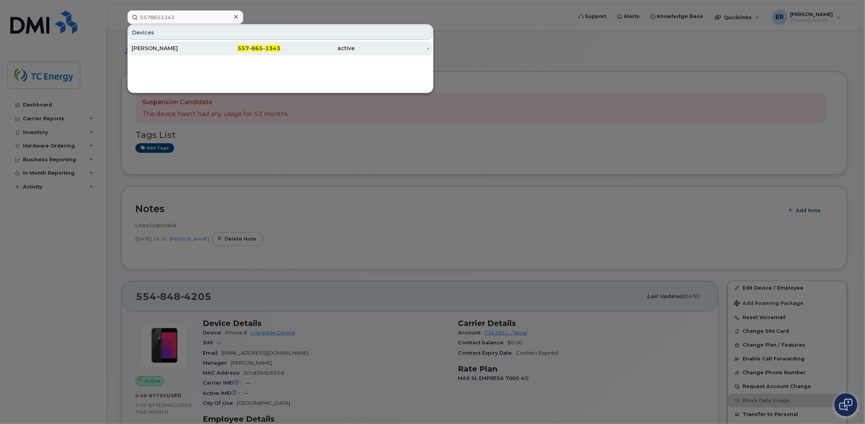
click at [180, 51] on div "[PERSON_NAME]" at bounding box center [169, 48] width 75 height 8
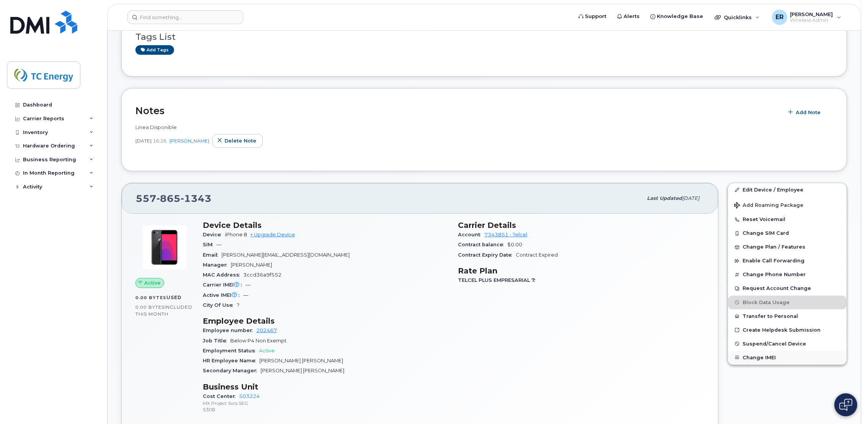
scroll to position [127, 0]
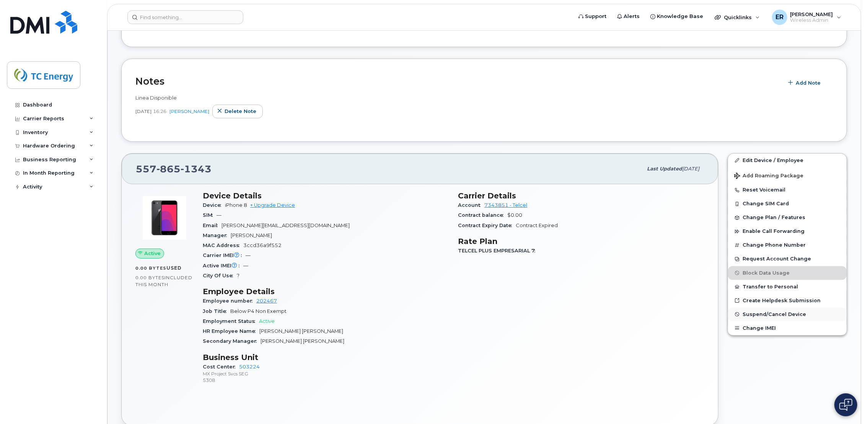
click at [757, 315] on span "Suspend/Cancel Device" at bounding box center [775, 314] width 64 height 6
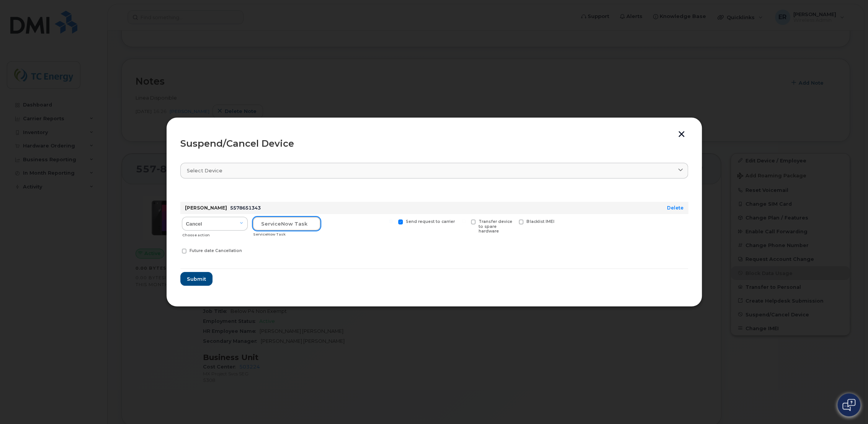
click at [286, 227] on input "text" at bounding box center [287, 224] width 68 height 14
paste input "SCTASK0684211"
type input "SCTASK0684211"
click at [207, 281] on button "Submit" at bounding box center [195, 279] width 31 height 14
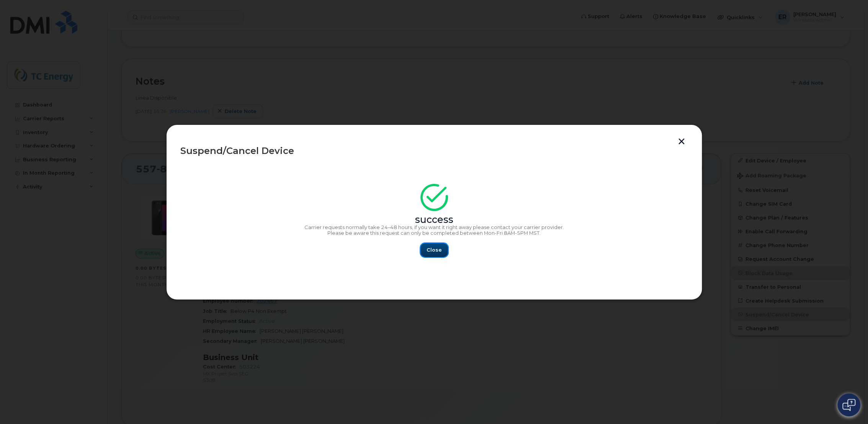
click at [433, 250] on span "Close" at bounding box center [433, 249] width 15 height 7
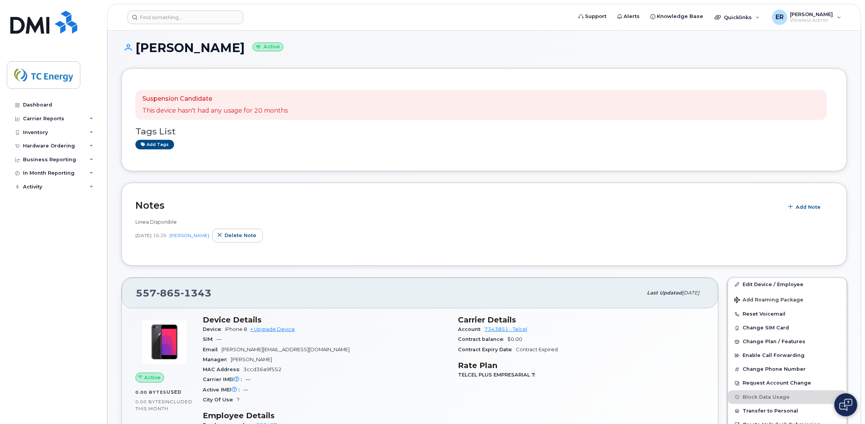
scroll to position [0, 0]
